Goal: Complete application form

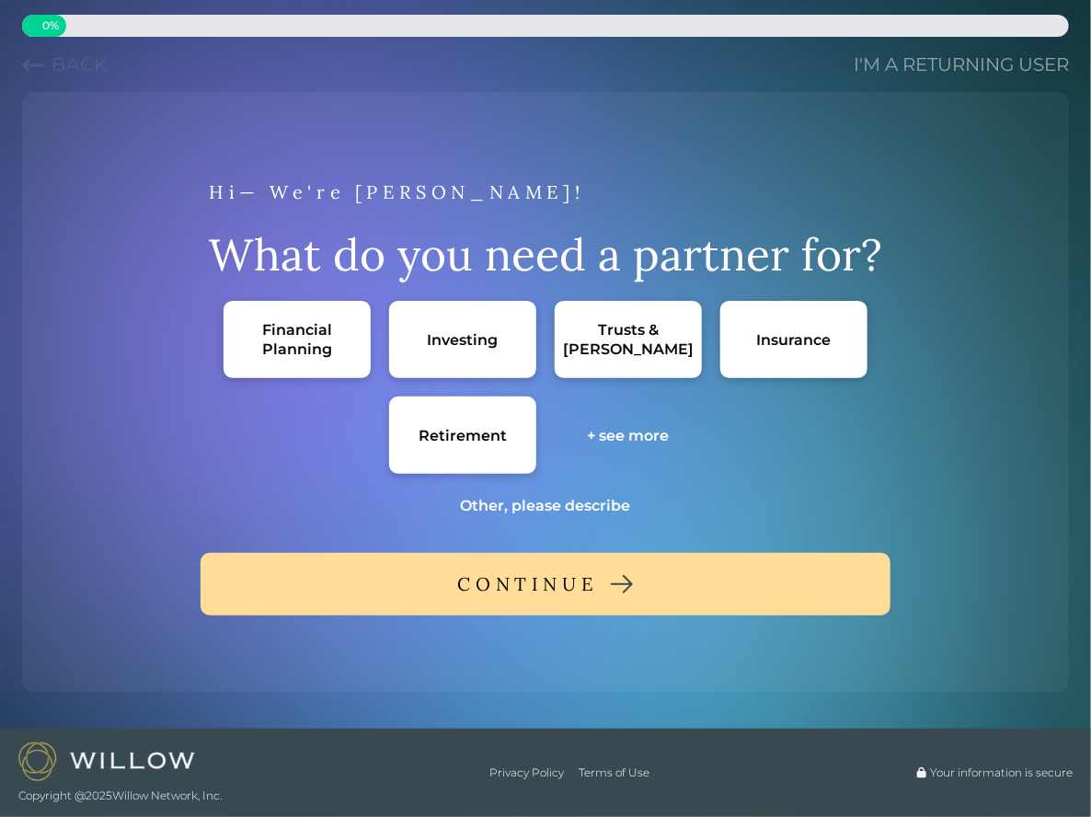
click at [476, 354] on div "Investing" at bounding box center [462, 339] width 147 height 77
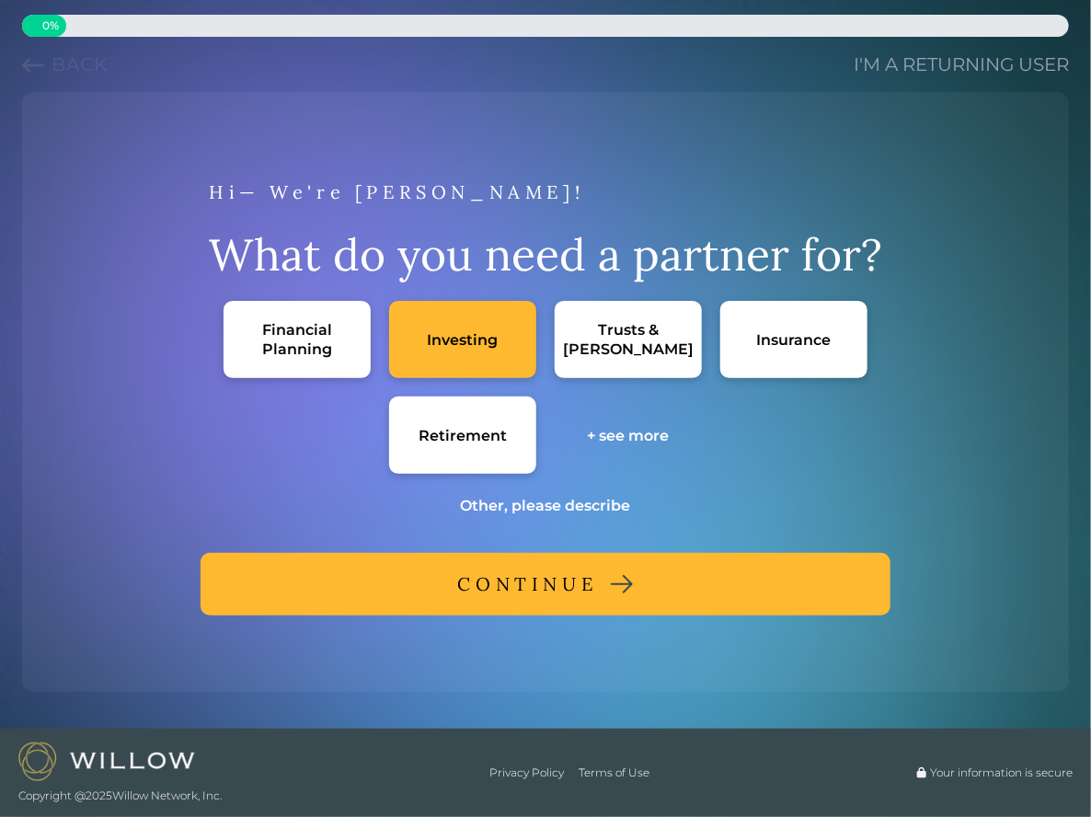
click at [572, 588] on div "CONTINUE" at bounding box center [528, 583] width 140 height 33
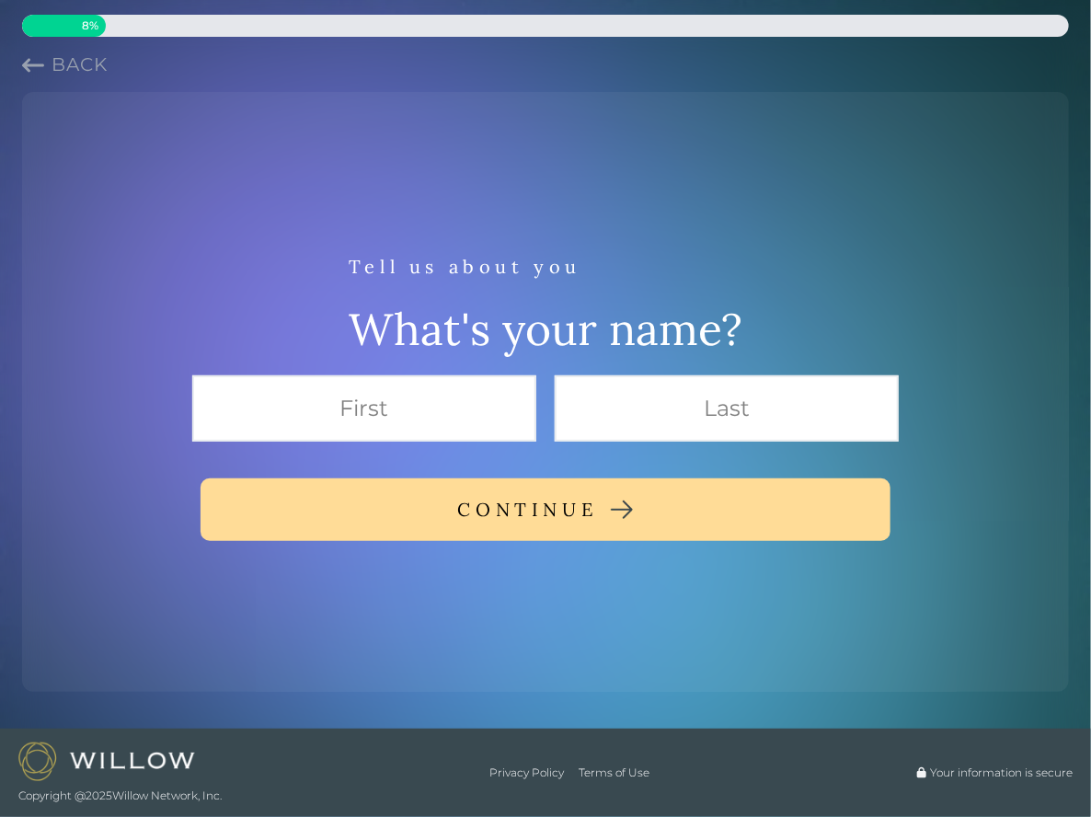
click at [51, 58] on span "Back" at bounding box center [79, 64] width 56 height 22
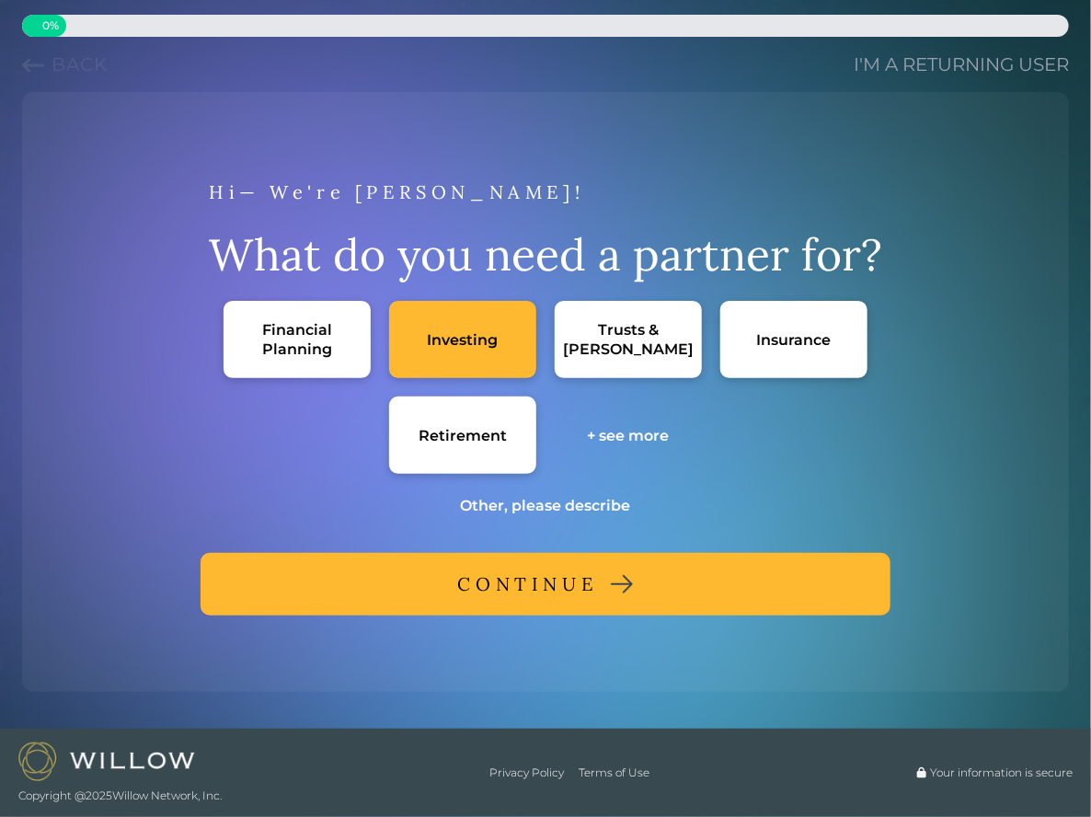
click at [566, 590] on div "CONTINUE" at bounding box center [528, 583] width 140 height 33
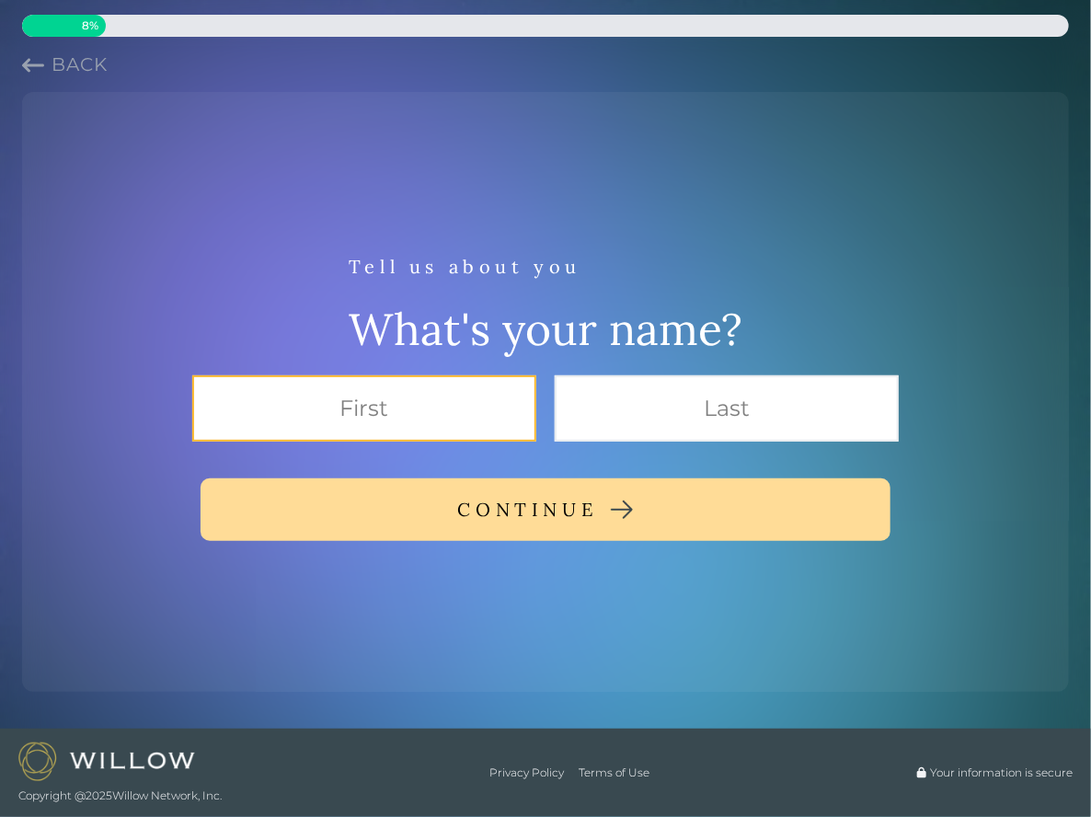
click at [518, 400] on input "text" at bounding box center [364, 408] width 344 height 66
type input "[PERSON_NAME]"
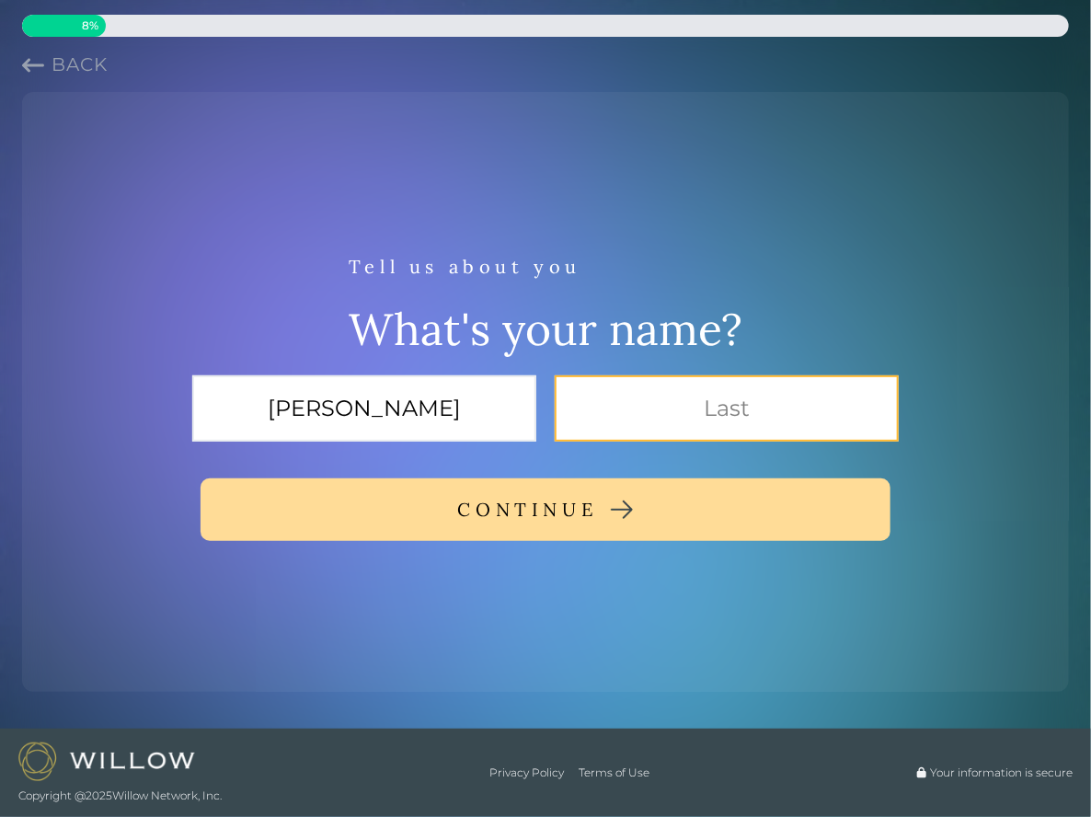
type input "[PERSON_NAME]"
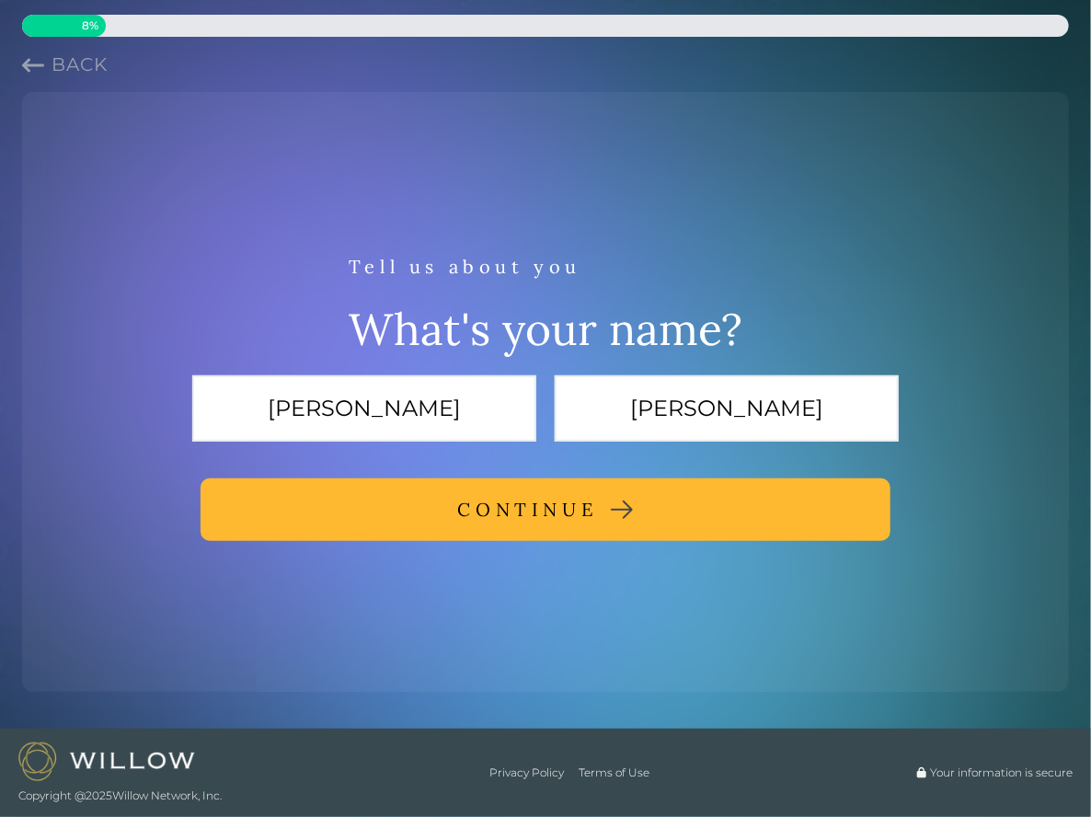
click at [573, 525] on div "CONTINUE" at bounding box center [528, 509] width 140 height 33
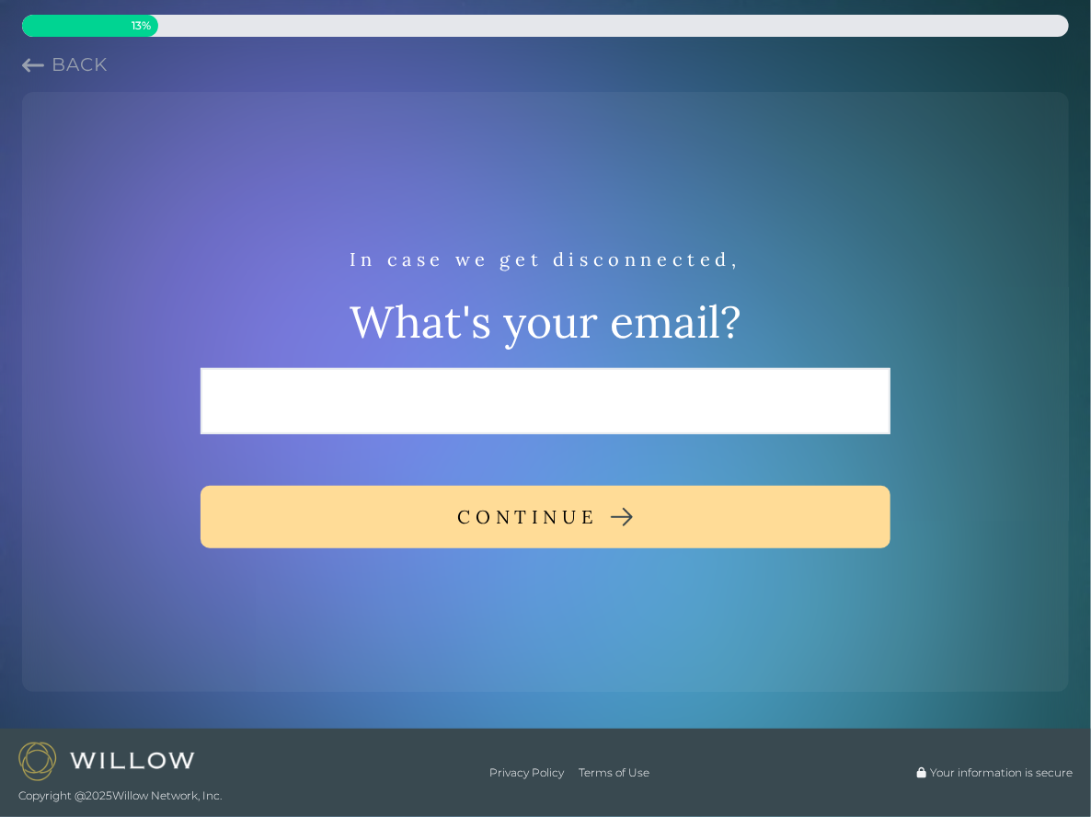
click at [64, 54] on span "Back" at bounding box center [79, 64] width 56 height 22
